Goal: Check status: Check status

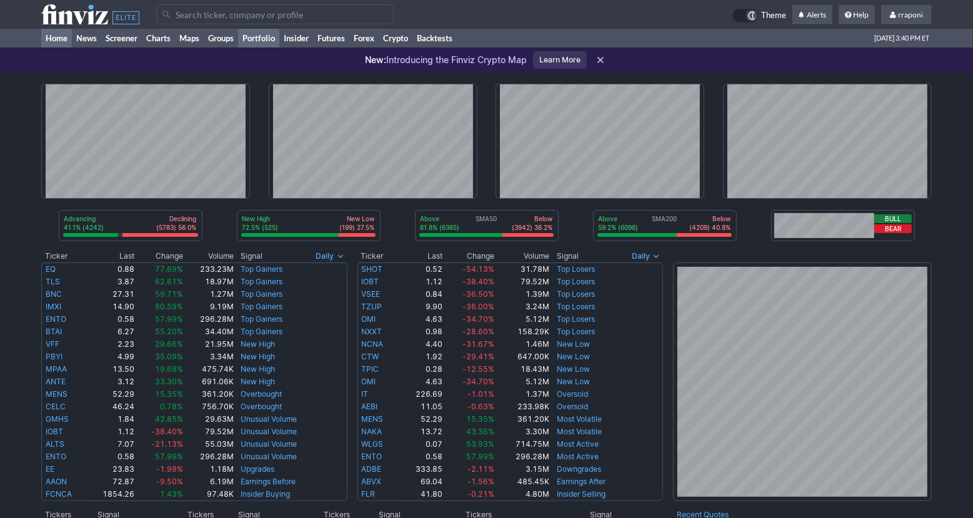
click at [269, 38] on link "Portfolio" at bounding box center [258, 38] width 41 height 19
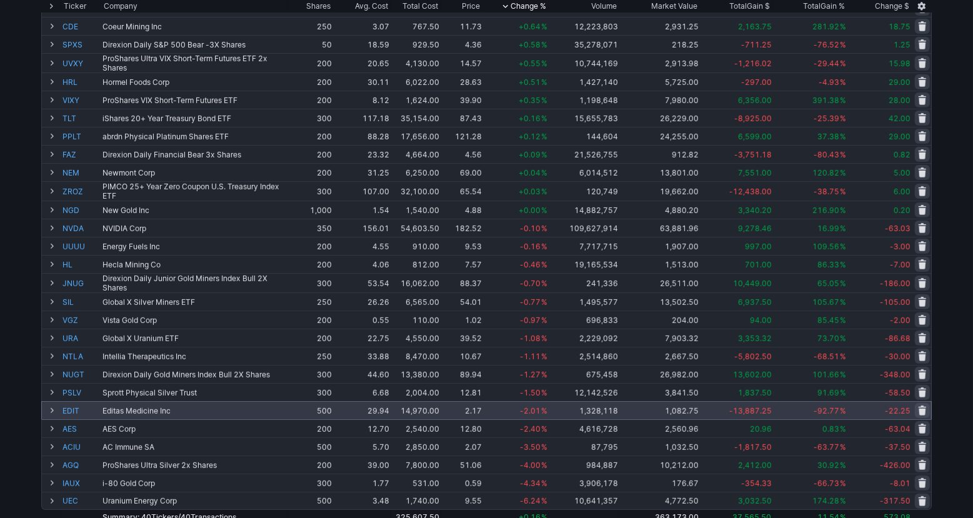
scroll to position [282, 0]
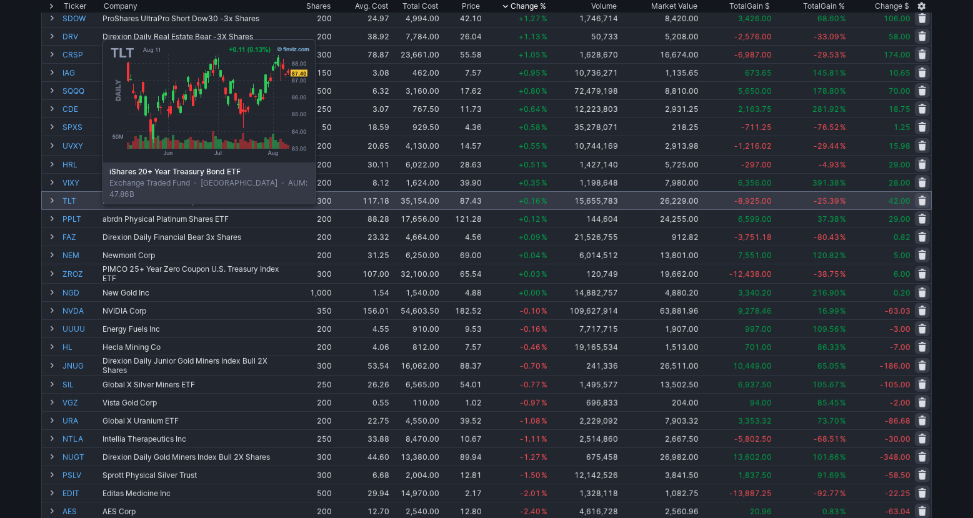
click at [71, 201] on link "TLT" at bounding box center [82, 201] width 38 height 18
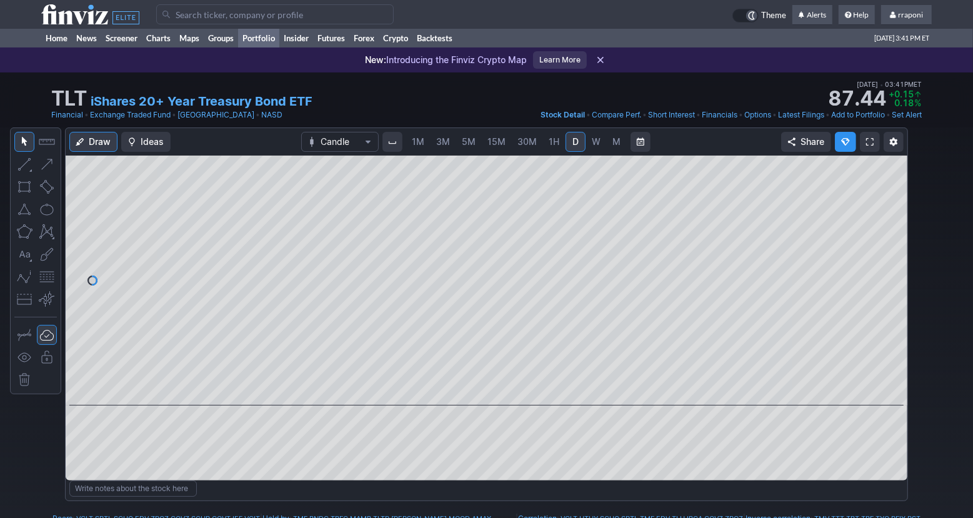
click at [269, 41] on link "Portfolio" at bounding box center [258, 38] width 41 height 19
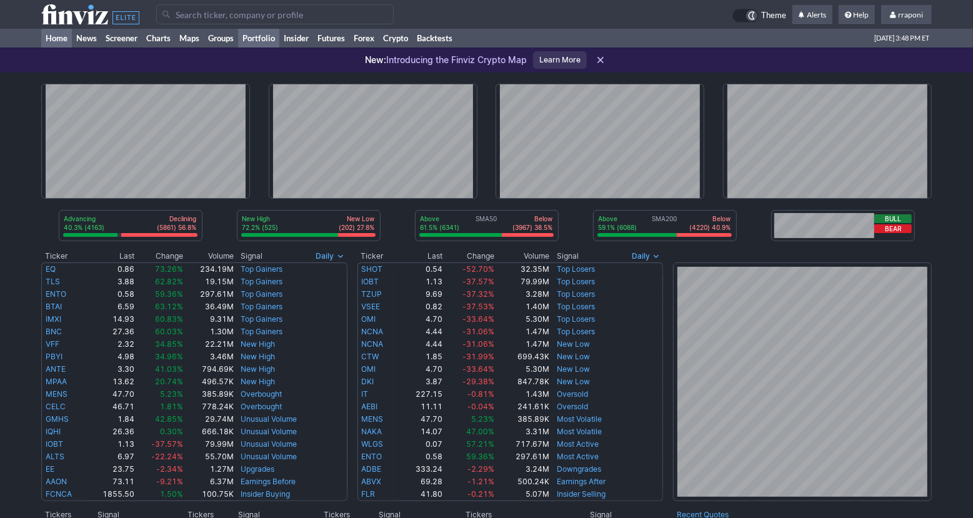
click at [255, 38] on link "Portfolio" at bounding box center [258, 38] width 41 height 19
